Goal: Download file/media

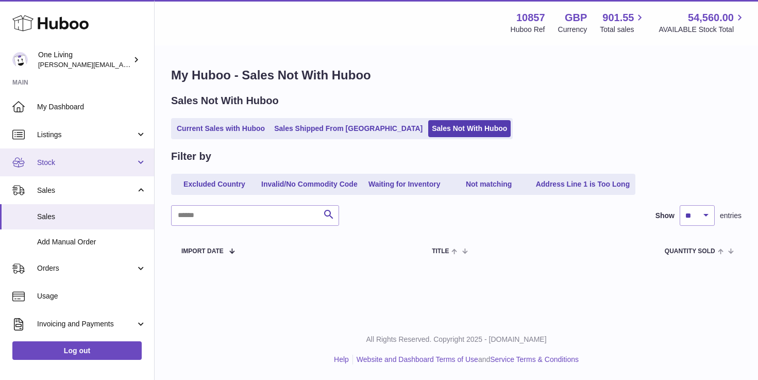
click at [80, 164] on span "Stock" at bounding box center [86, 163] width 98 height 10
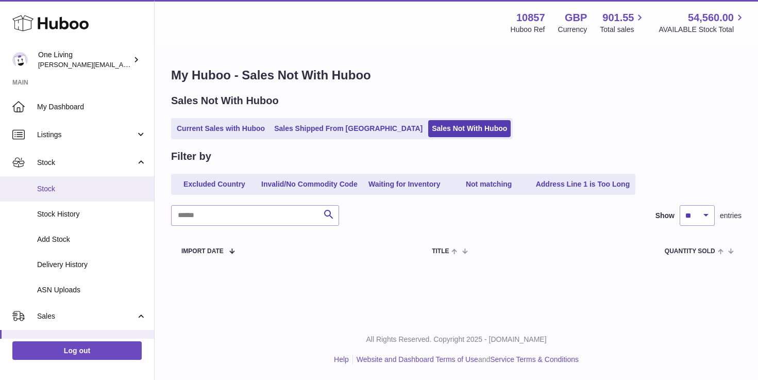
click at [76, 192] on span "Stock" at bounding box center [91, 189] width 109 height 10
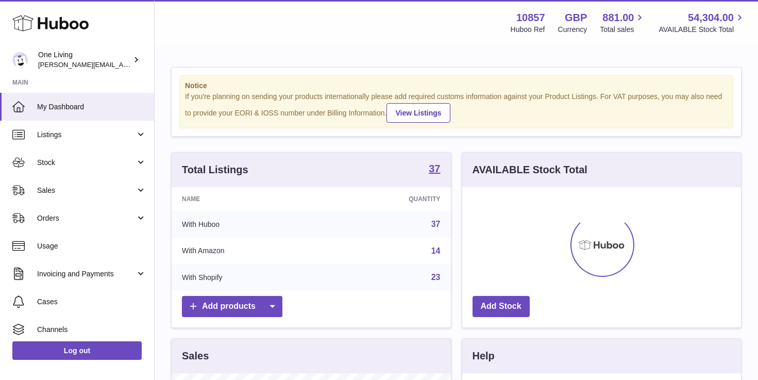
scroll to position [161, 279]
click at [88, 162] on span "Stock" at bounding box center [86, 163] width 98 height 10
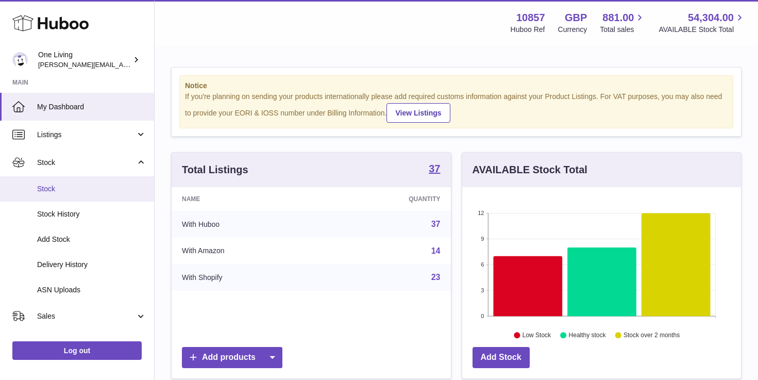
click at [78, 193] on span "Stock" at bounding box center [91, 189] width 109 height 10
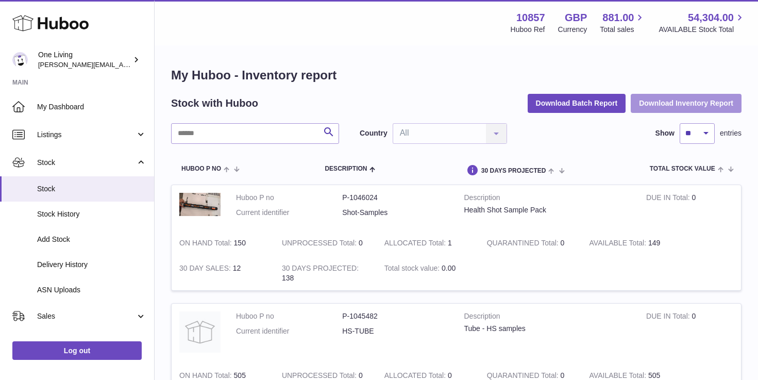
click at [667, 103] on button "Download Inventory Report" at bounding box center [686, 103] width 111 height 19
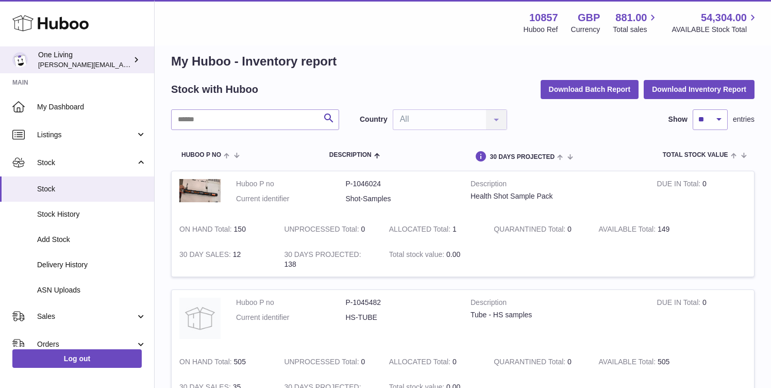
click at [47, 61] on span "[PERSON_NAME][EMAIL_ADDRESS][DOMAIN_NAME]" at bounding box center [122, 64] width 169 height 8
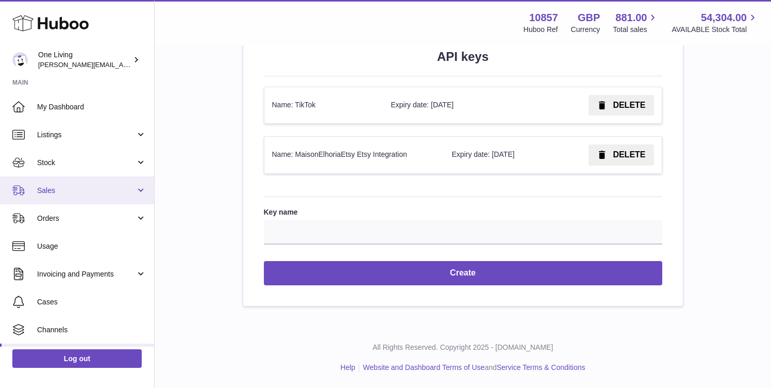
scroll to position [53, 0]
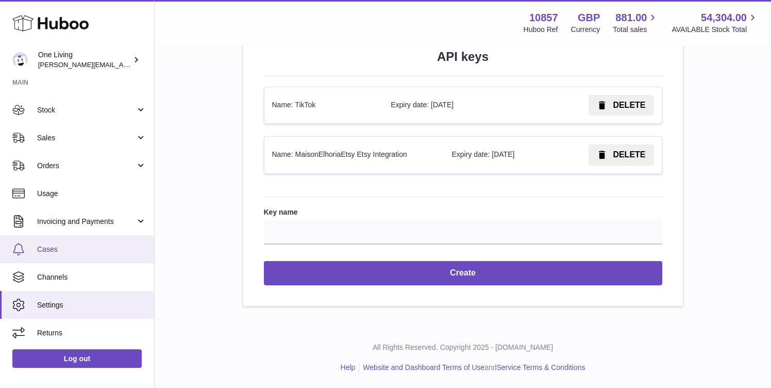
click at [63, 250] on span "Cases" at bounding box center [91, 249] width 109 height 10
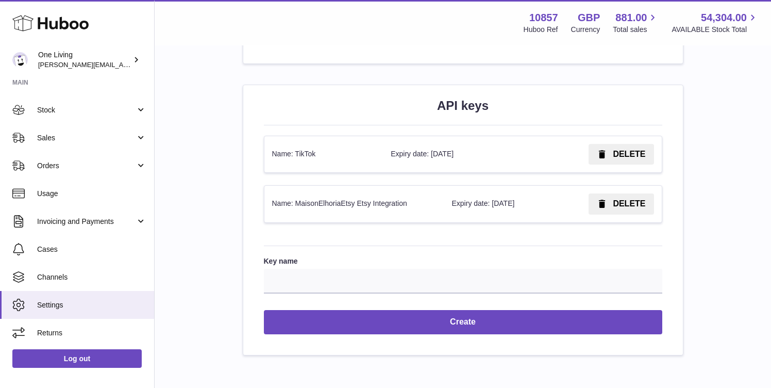
scroll to position [1217, 0]
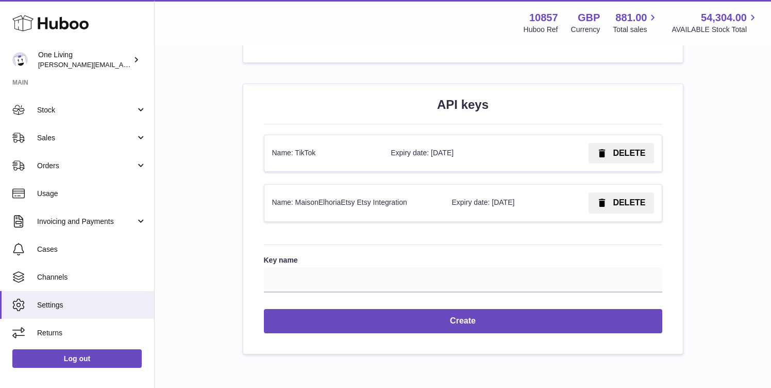
click at [308, 156] on td "Name: TikTok" at bounding box center [323, 153] width 119 height 37
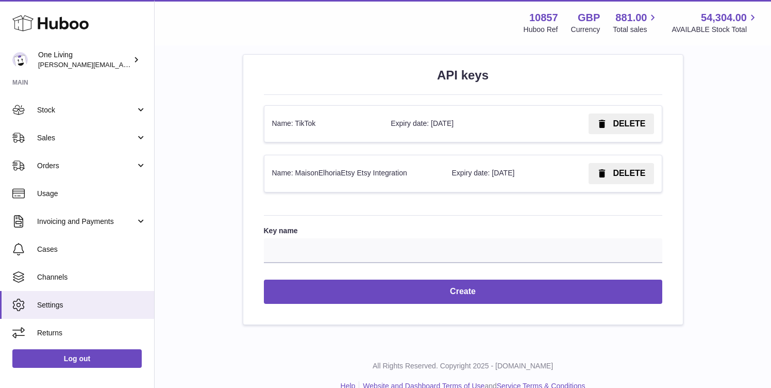
scroll to position [1249, 0]
